Goal: Information Seeking & Learning: Learn about a topic

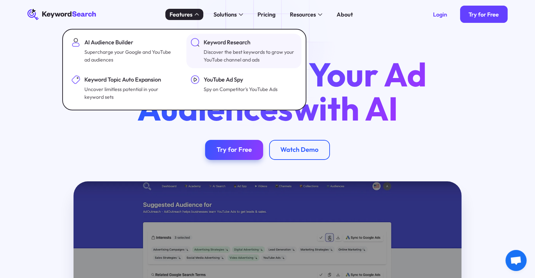
click at [225, 51] on div "Discover the best keywords to grow your YouTube channel and ads" at bounding box center [250, 56] width 92 height 16
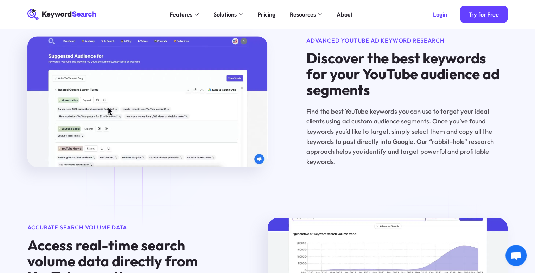
scroll to position [351, 0]
